Goal: Task Accomplishment & Management: Use online tool/utility

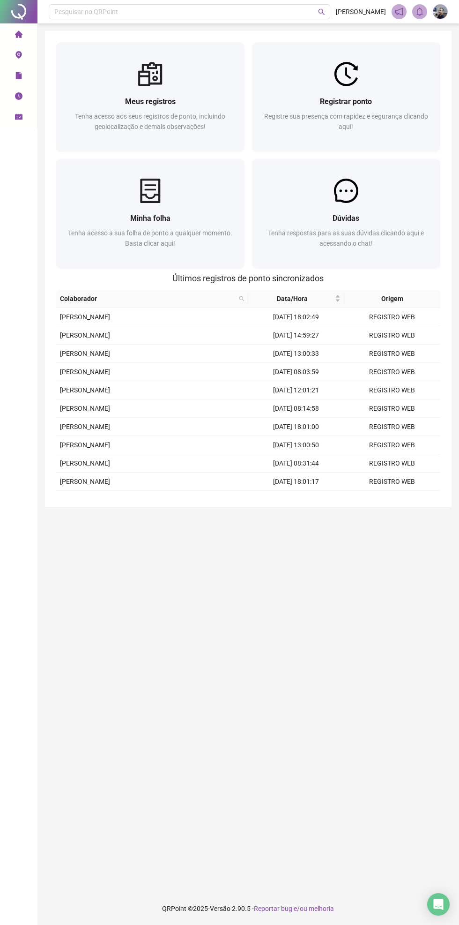
click at [339, 80] on img at bounding box center [346, 74] width 24 height 24
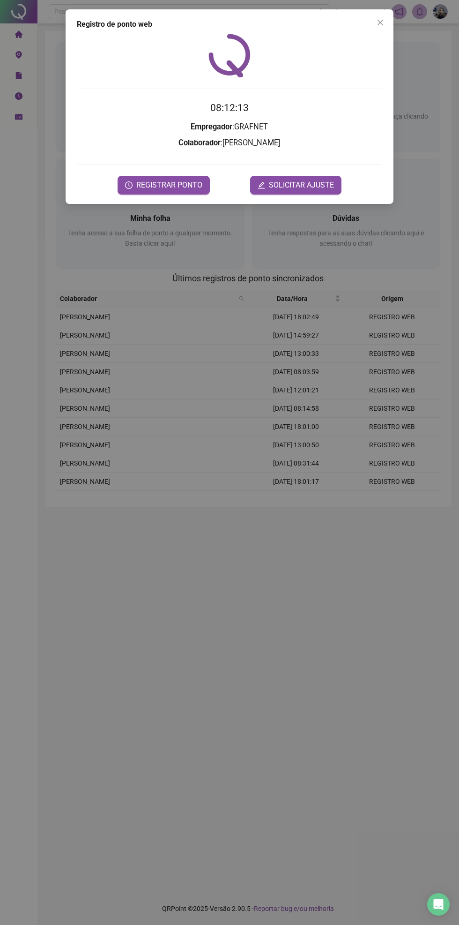
click at [167, 176] on button "REGISTRAR PONTO" at bounding box center [164, 185] width 92 height 19
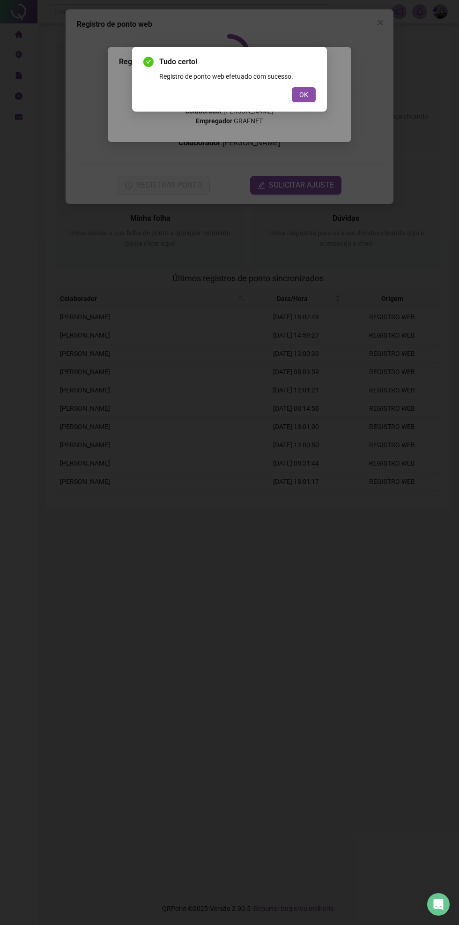
click at [306, 96] on span "OK" at bounding box center [303, 95] width 9 height 10
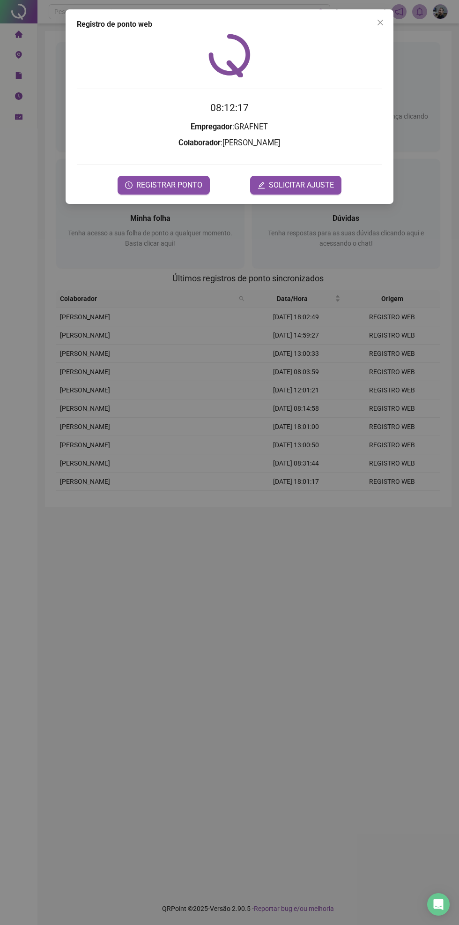
click at [305, 100] on h2 "08:12:17" at bounding box center [230, 107] width 306 height 15
click at [376, 29] on button "Close" at bounding box center [380, 22] width 15 height 15
